Goal: Task Accomplishment & Management: Use online tool/utility

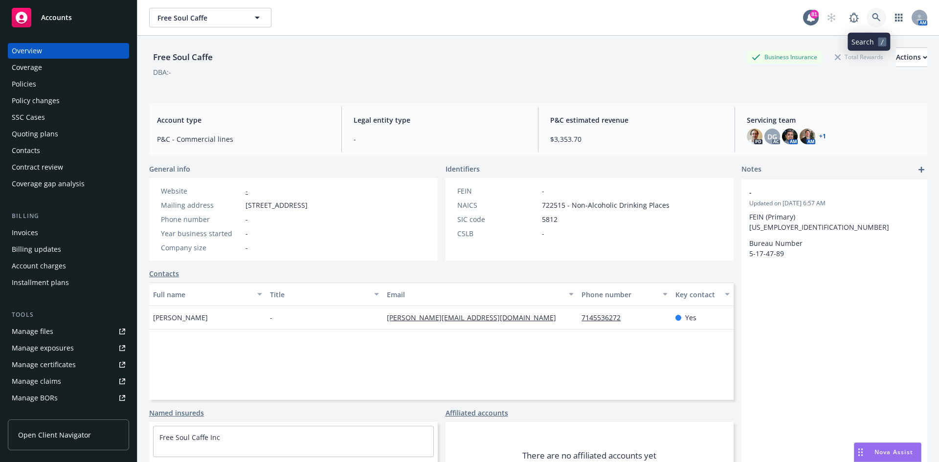
click at [872, 18] on icon at bounding box center [876, 17] width 9 height 9
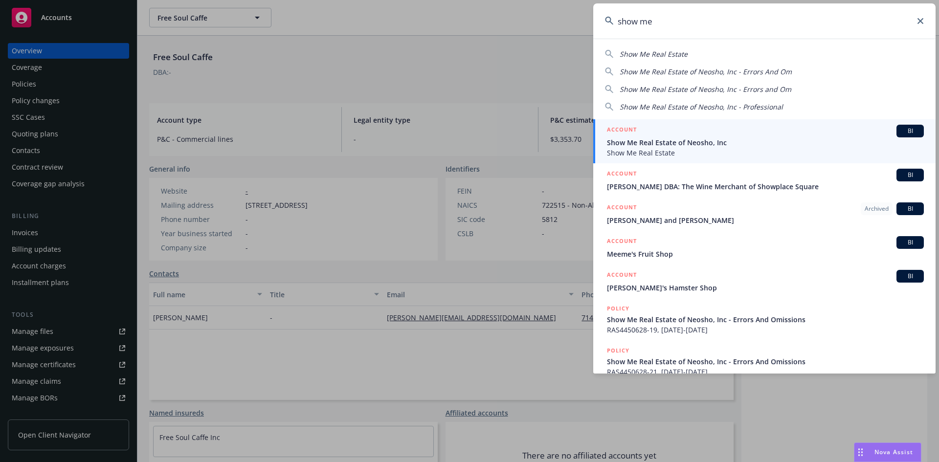
type input "show me"
click at [621, 128] on h5 "ACCOUNT" at bounding box center [622, 131] width 30 height 12
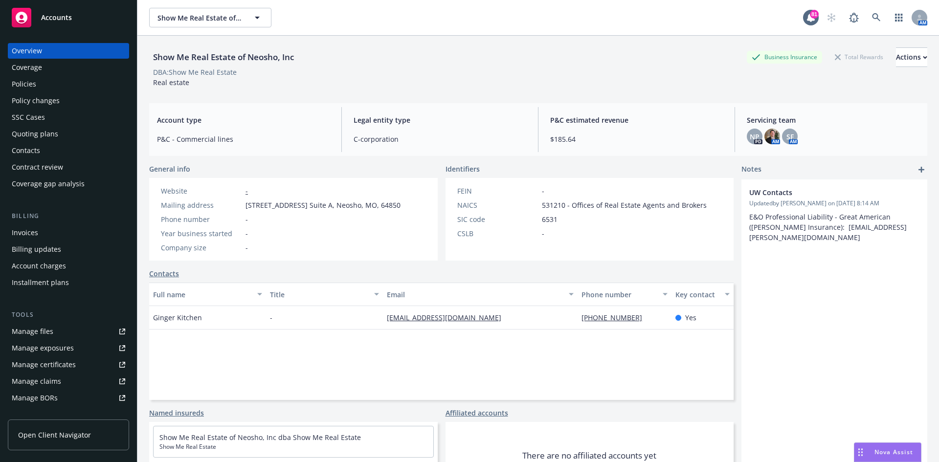
click at [40, 87] on div "Policies" at bounding box center [68, 84] width 113 height 16
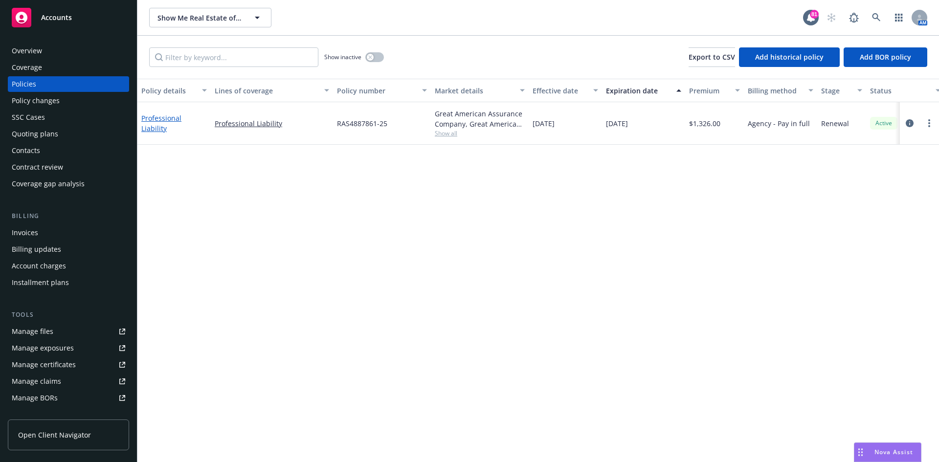
click at [181, 121] on link "Professional Liability" at bounding box center [161, 123] width 40 height 20
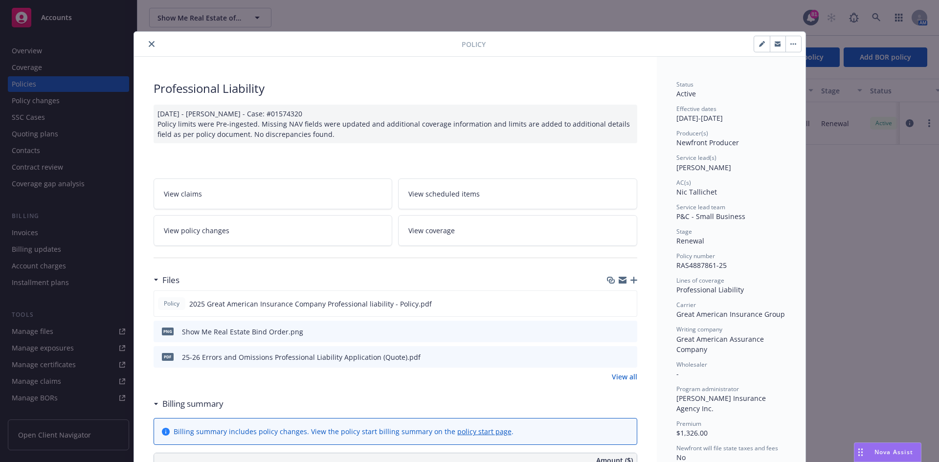
click at [609, 280] on icon "button" at bounding box center [612, 281] width 6 height 5
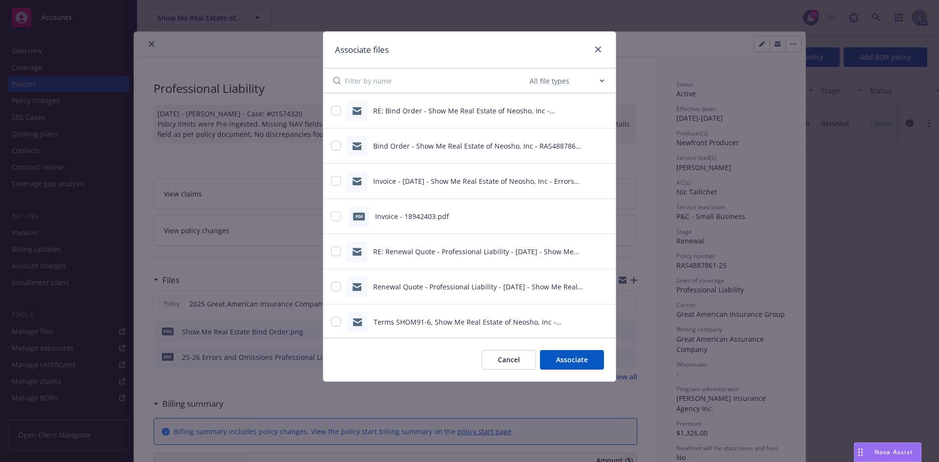
click at [507, 359] on button "Cancel" at bounding box center [509, 360] width 54 height 20
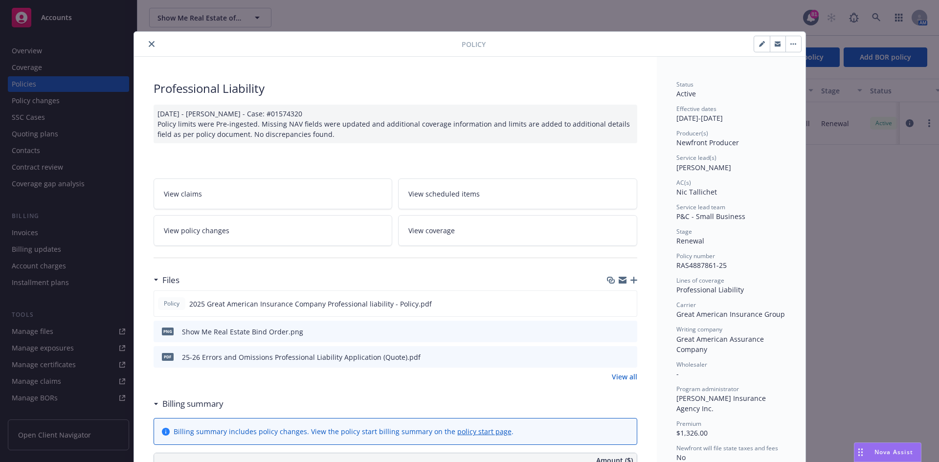
click at [150, 40] on button "close" at bounding box center [152, 44] width 12 height 12
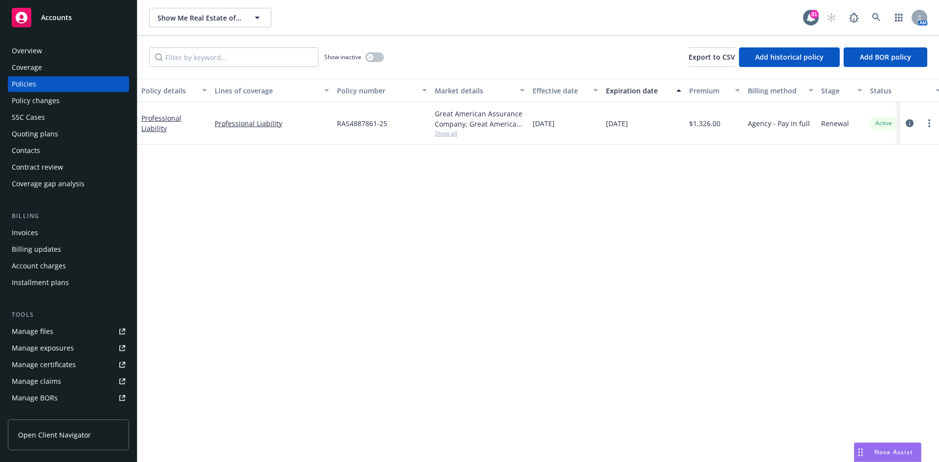
click at [48, 328] on div "Manage files" at bounding box center [33, 332] width 42 height 16
click at [880, 19] on icon at bounding box center [876, 17] width 9 height 9
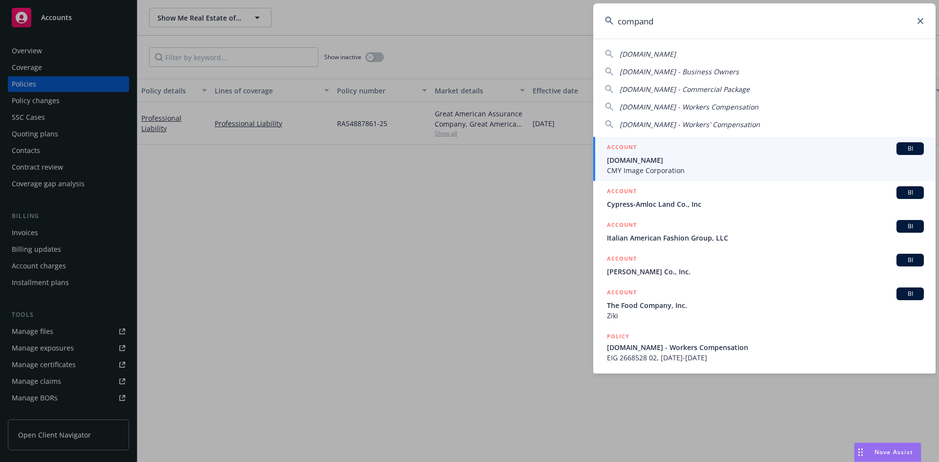
type input "compand"
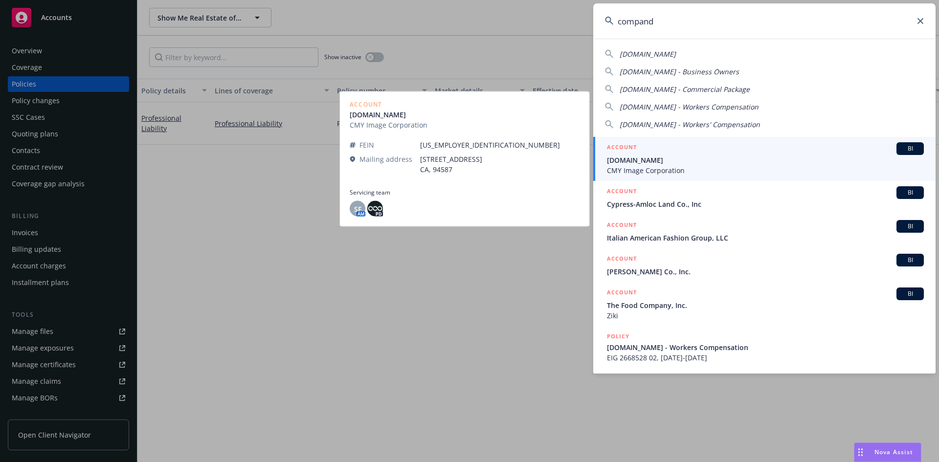
click at [629, 147] on h5 "ACCOUNT" at bounding box center [622, 148] width 30 height 12
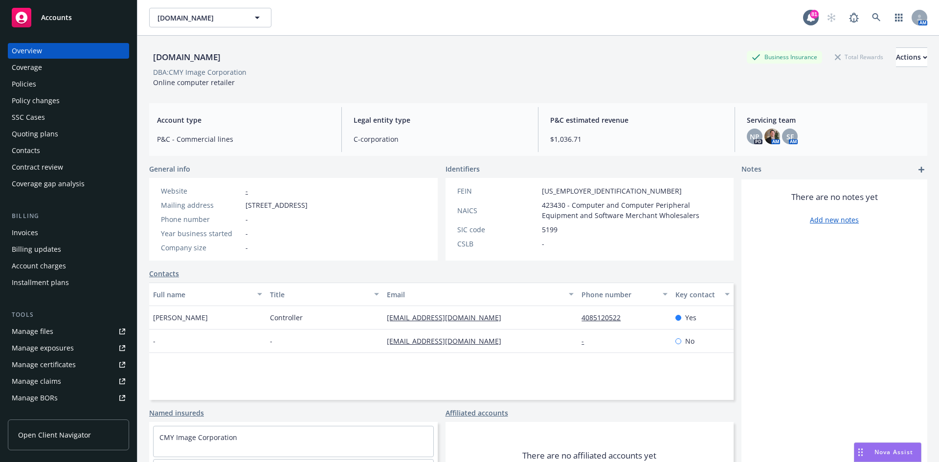
click at [89, 79] on div "Policies" at bounding box center [68, 84] width 113 height 16
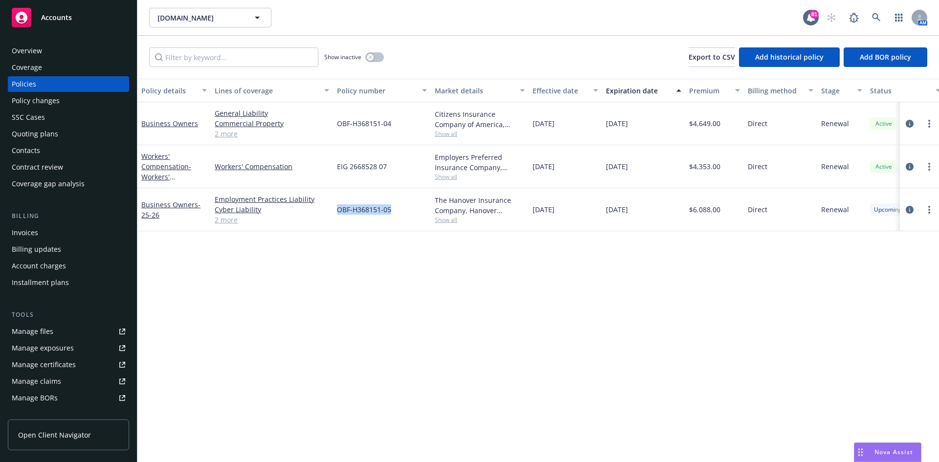
drag, startPoint x: 404, startPoint y: 211, endPoint x: 338, endPoint y: 208, distance: 66.1
click at [338, 208] on div "OBF-H368151-05" at bounding box center [382, 209] width 98 height 43
copy span "OBF-H368151-05"
click at [875, 13] on link at bounding box center [877, 18] width 20 height 20
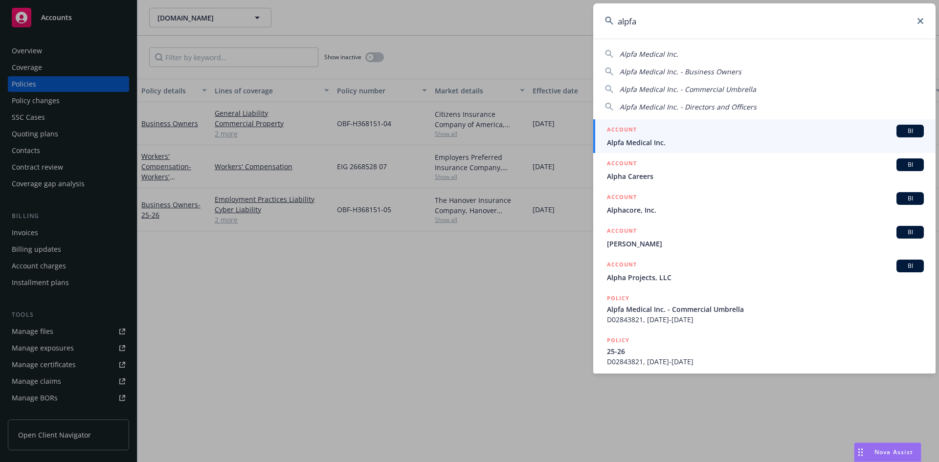
type input "alpfa"
click at [616, 130] on h5 "ACCOUNT" at bounding box center [622, 131] width 30 height 12
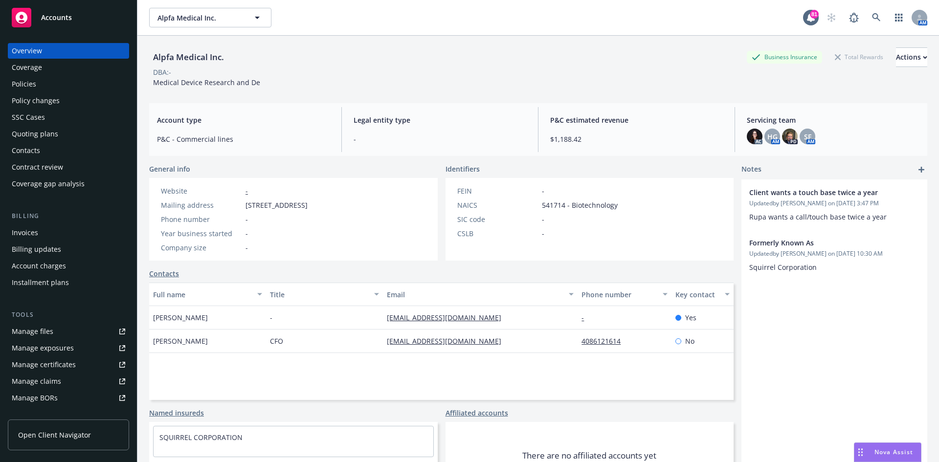
click at [77, 89] on div "Policies" at bounding box center [68, 84] width 113 height 16
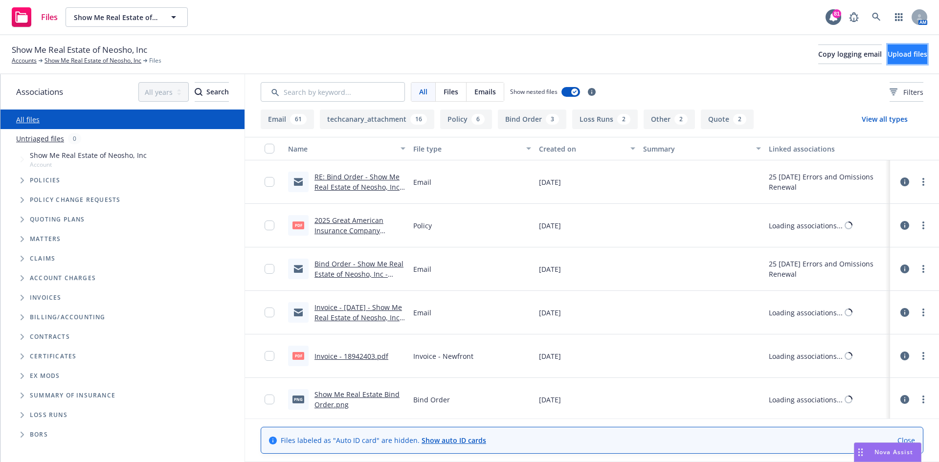
click at [888, 58] on span "Upload files" at bounding box center [908, 53] width 40 height 9
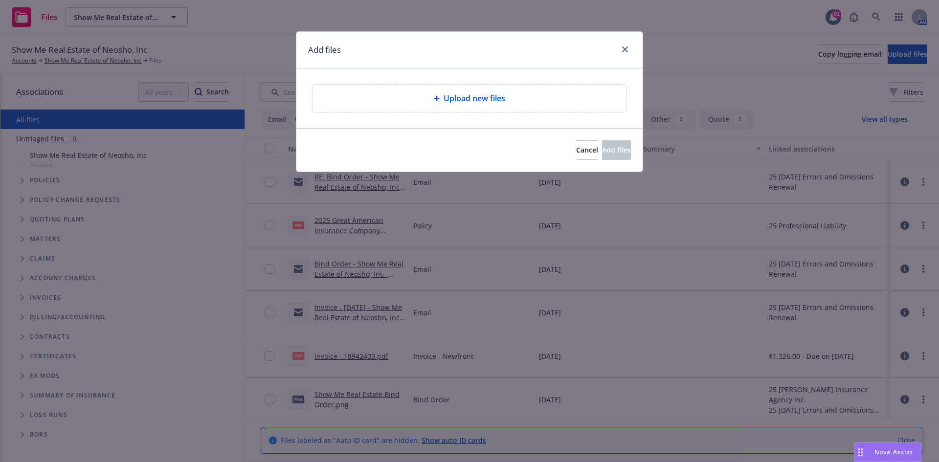
click at [432, 96] on div "Upload new files" at bounding box center [469, 98] width 298 height 12
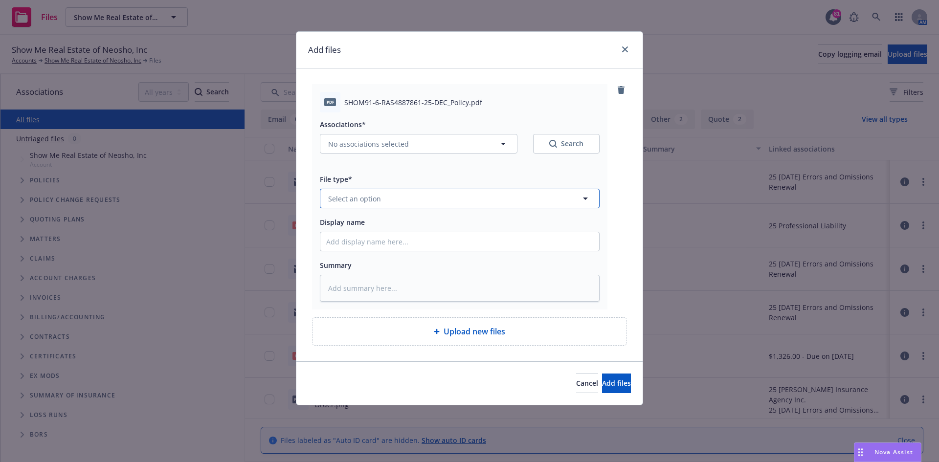
click at [358, 196] on span "Select an option" at bounding box center [354, 199] width 53 height 10
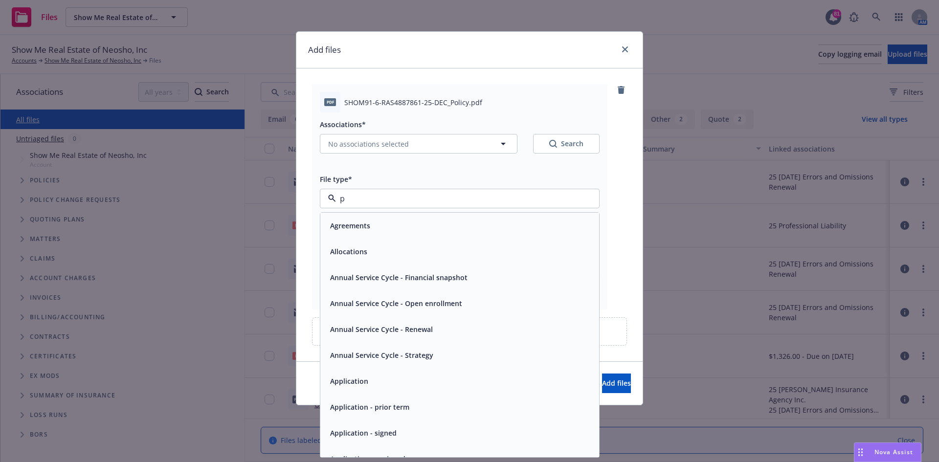
type input "po"
click at [358, 231] on div "Policy" at bounding box center [459, 226] width 267 height 14
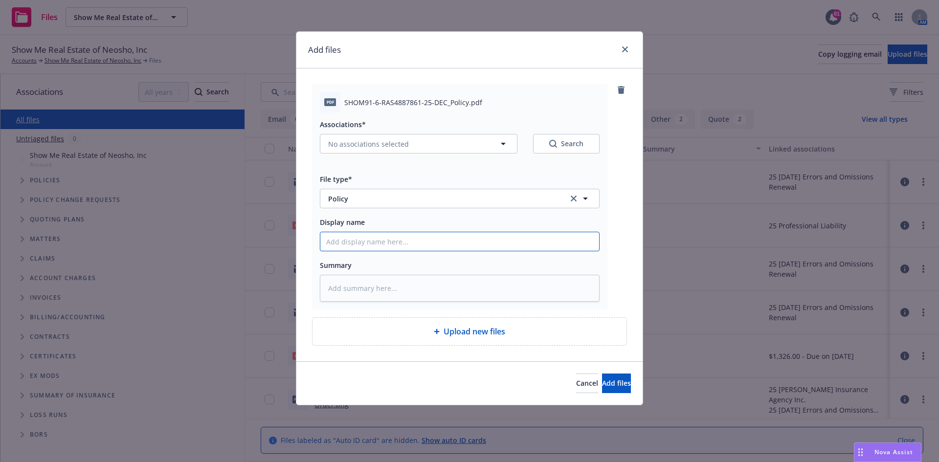
click at [383, 245] on input "Display name" at bounding box center [459, 241] width 279 height 19
type textarea "x"
type input "2"
type textarea "x"
type input "24"
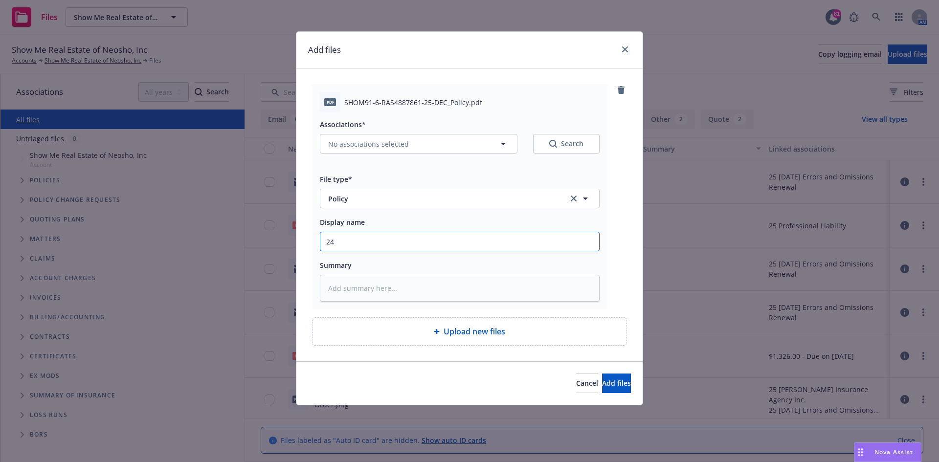
type textarea "x"
type input "24/"
type textarea "x"
type input "24/2"
type textarea "x"
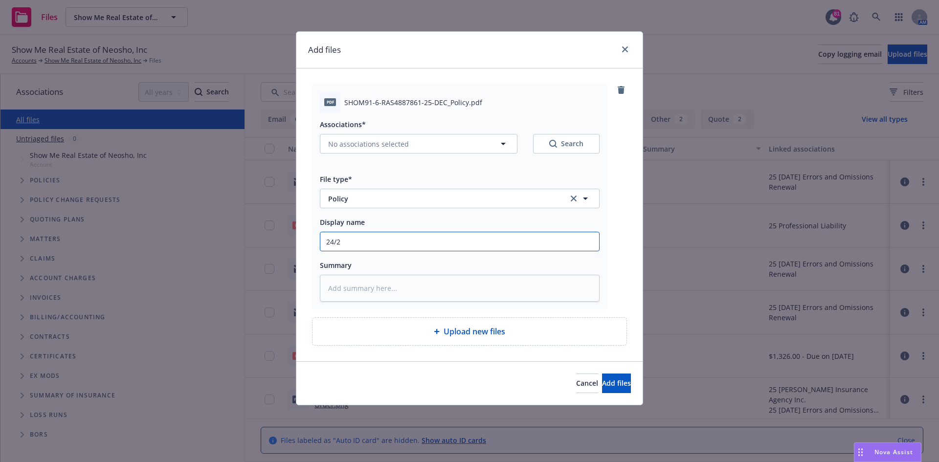
type input "24/25"
type textarea "x"
type input "24/2"
type textarea "x"
type input "24/"
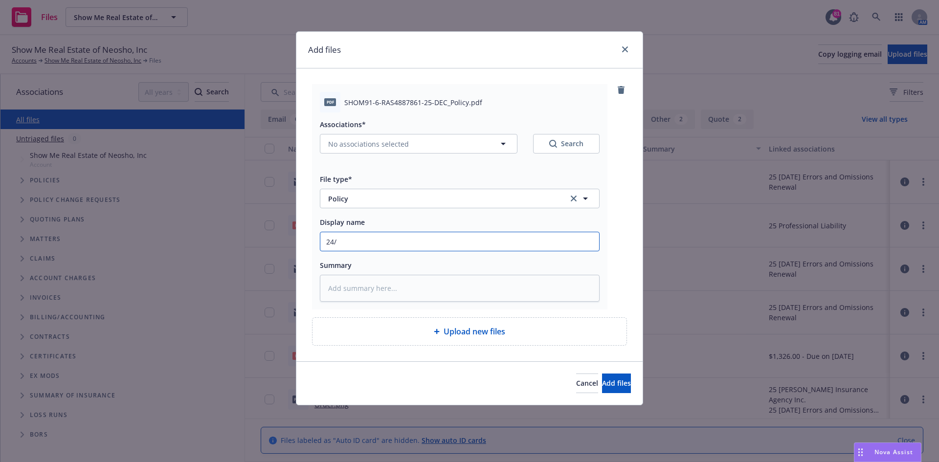
type textarea "x"
type input "24"
type textarea "x"
type input "2"
type textarea "x"
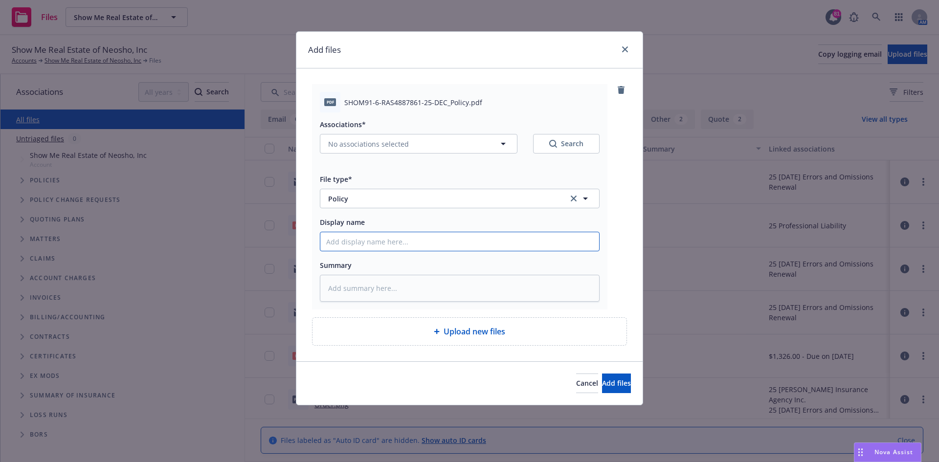
type textarea "x"
type input "2"
type textarea "x"
type input "25"
type textarea "x"
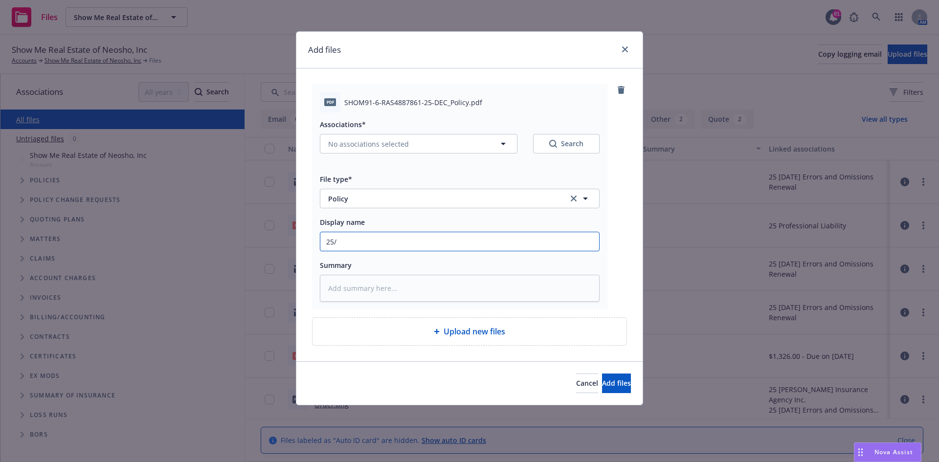
type input "25/2"
type textarea "x"
type input "25/26"
click at [600, 316] on div "pdf SHOM91-6-RAS4887861-25-DEC_Policy.pdf Associations* No associations selecte…" at bounding box center [469, 215] width 315 height 262
click at [609, 384] on span "Add files" at bounding box center [616, 383] width 29 height 9
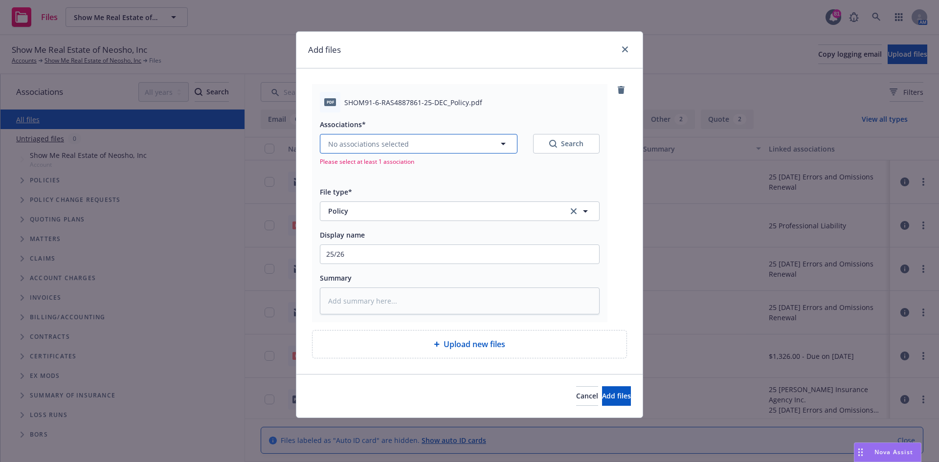
click at [423, 140] on button "No associations selected" at bounding box center [419, 144] width 198 height 20
type textarea "x"
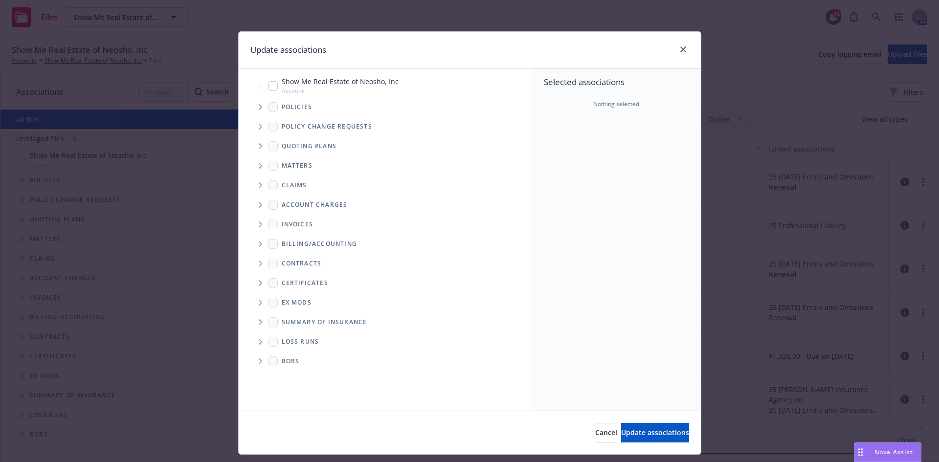
click at [254, 107] on span "Tree Example" at bounding box center [260, 107] width 16 height 16
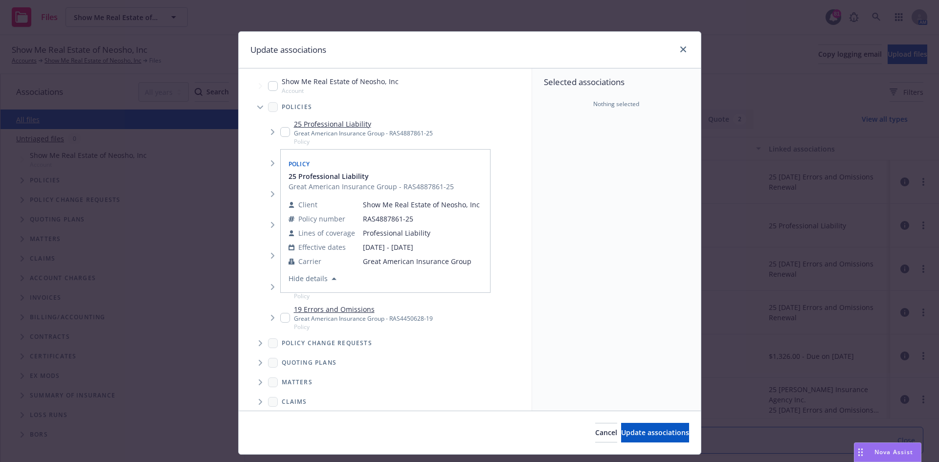
click at [280, 132] on input "Tree Example" at bounding box center [285, 132] width 10 height 10
checkbox input "true"
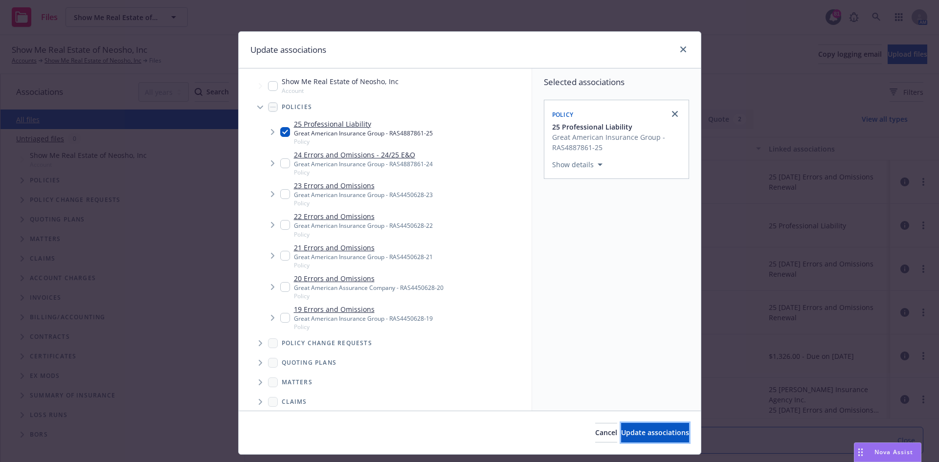
click at [625, 434] on span "Update associations" at bounding box center [655, 432] width 68 height 9
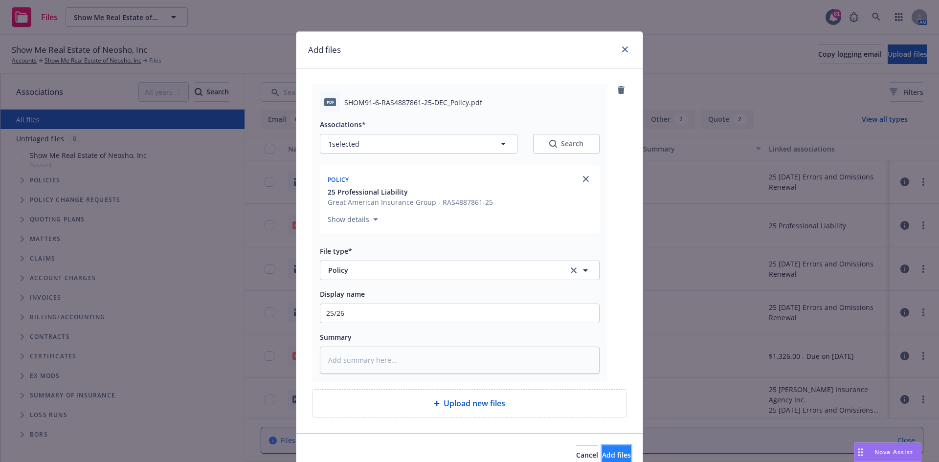
click at [602, 448] on button "Add files" at bounding box center [616, 456] width 29 height 20
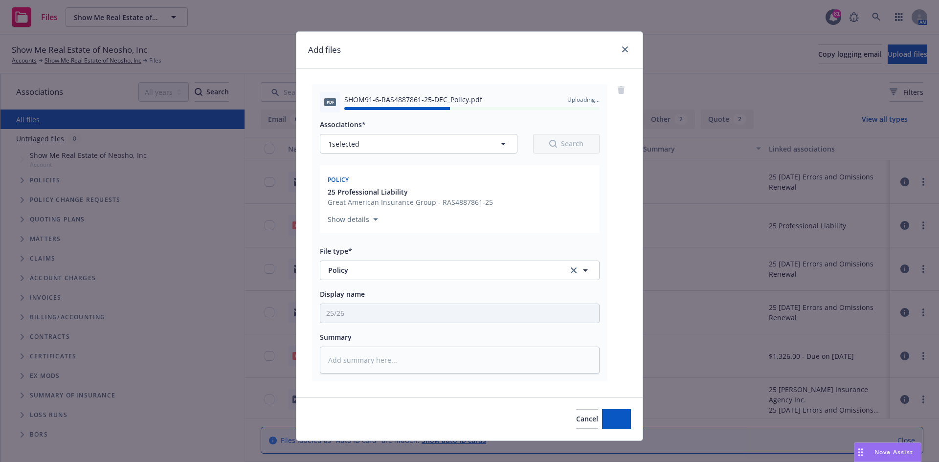
type textarea "x"
